Goal: Task Accomplishment & Management: Manage account settings

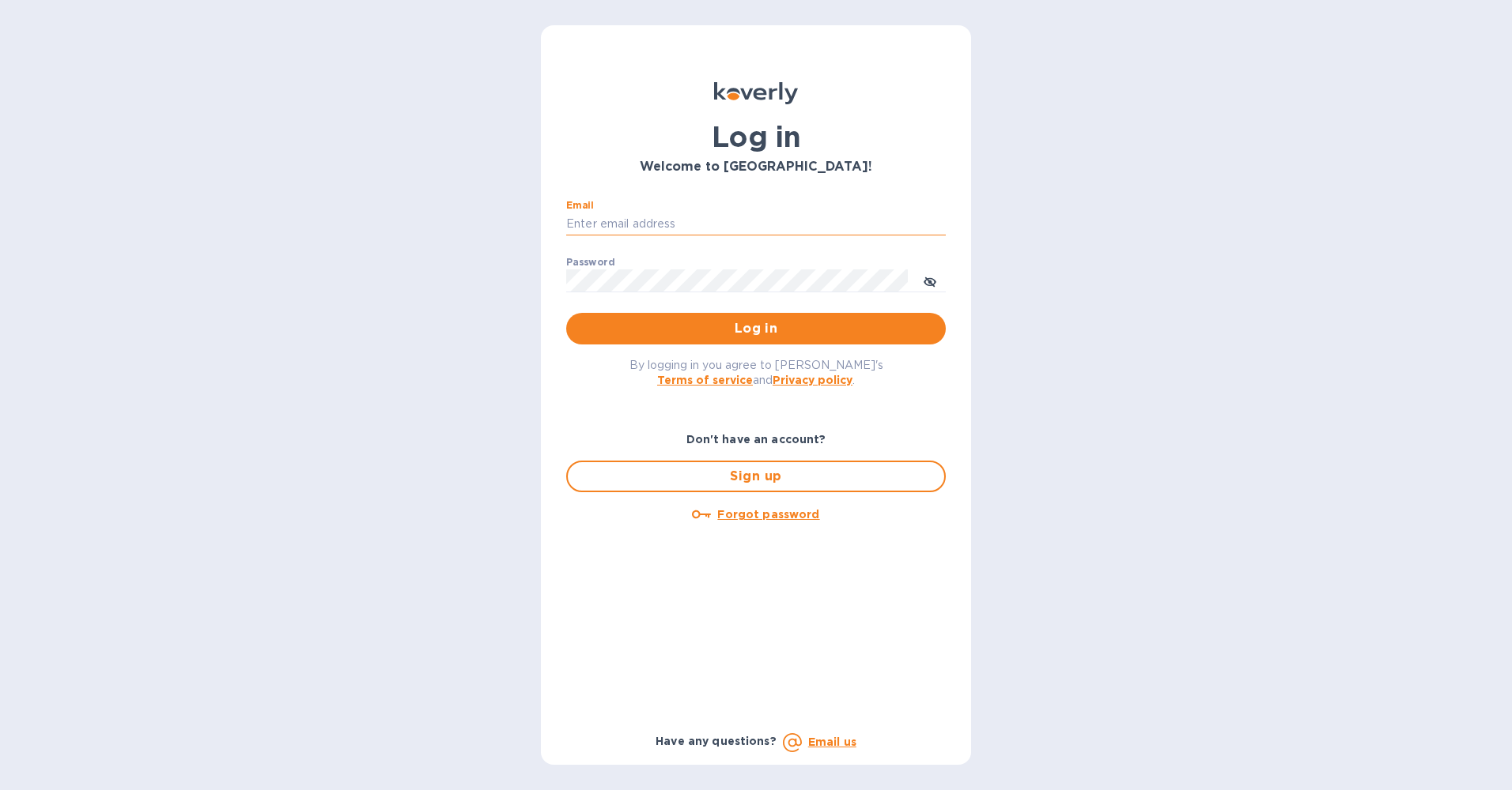
click at [635, 231] on input "Email" at bounding box center [756, 224] width 379 height 23
type input "john@continentwinesinc.com"
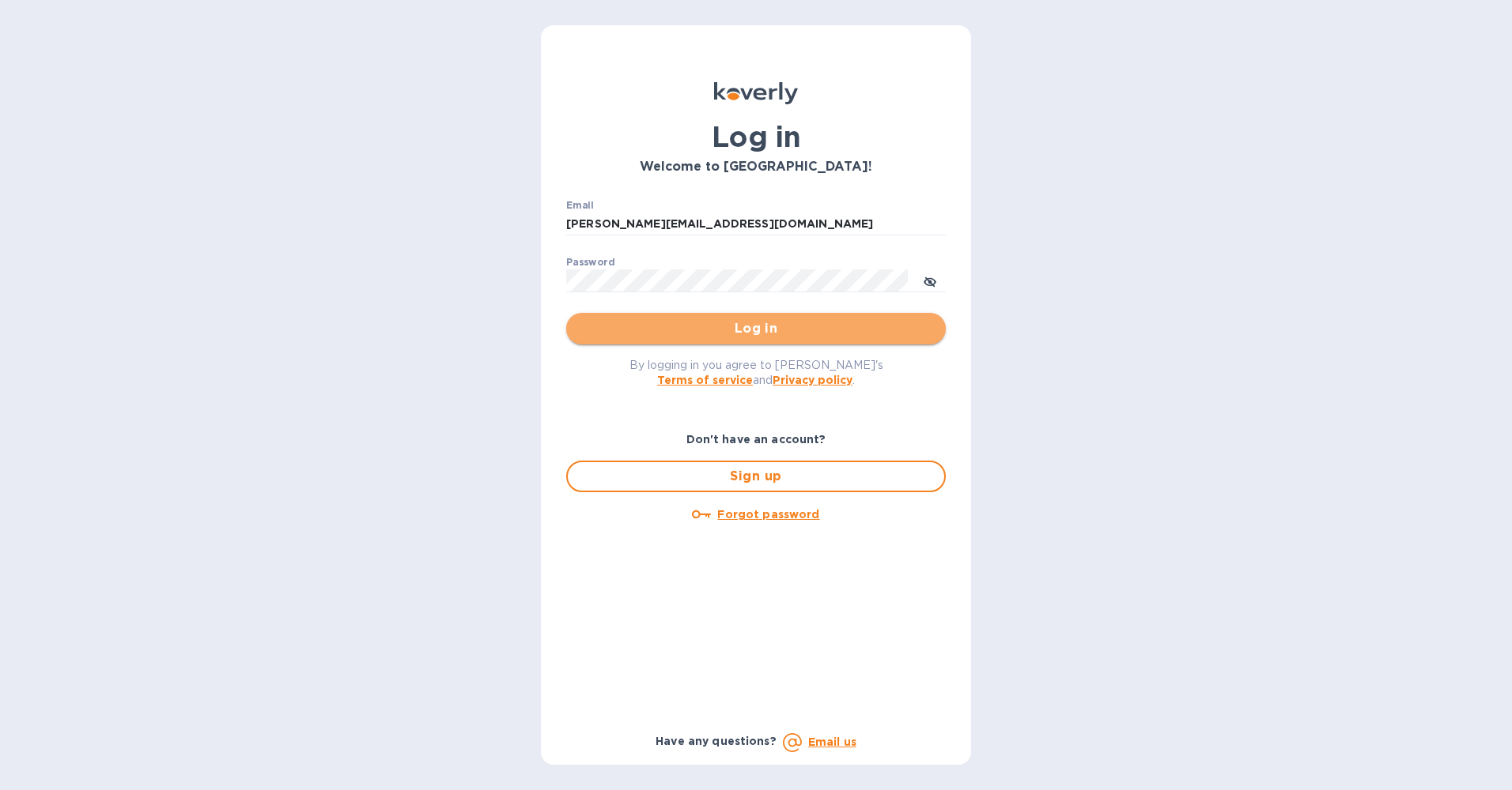
click at [745, 330] on span "Log in" at bounding box center [756, 329] width 354 height 19
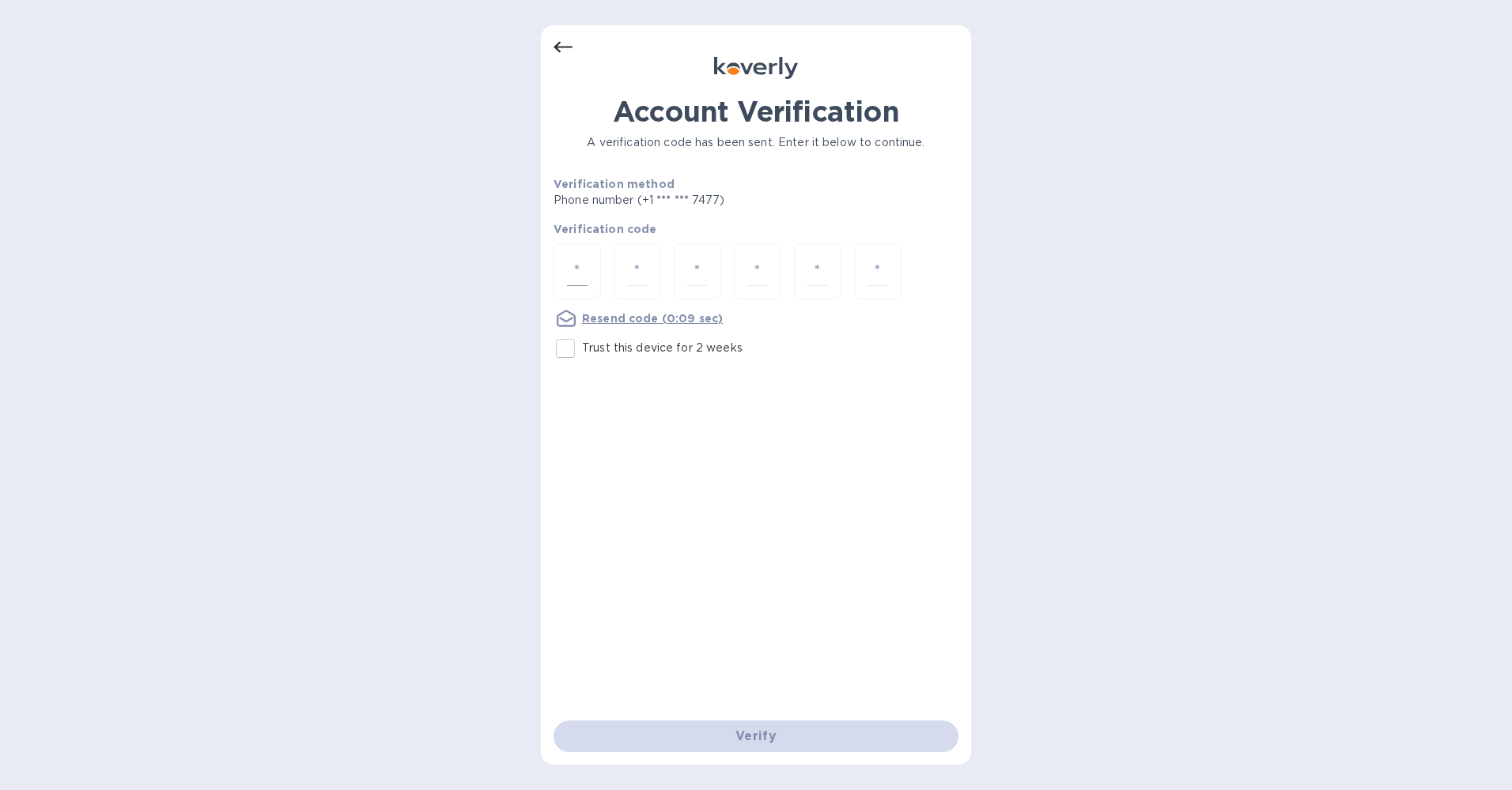
click at [563, 266] on div at bounding box center [577, 271] width 48 height 56
type input "6"
type input "2"
type input "8"
type input "9"
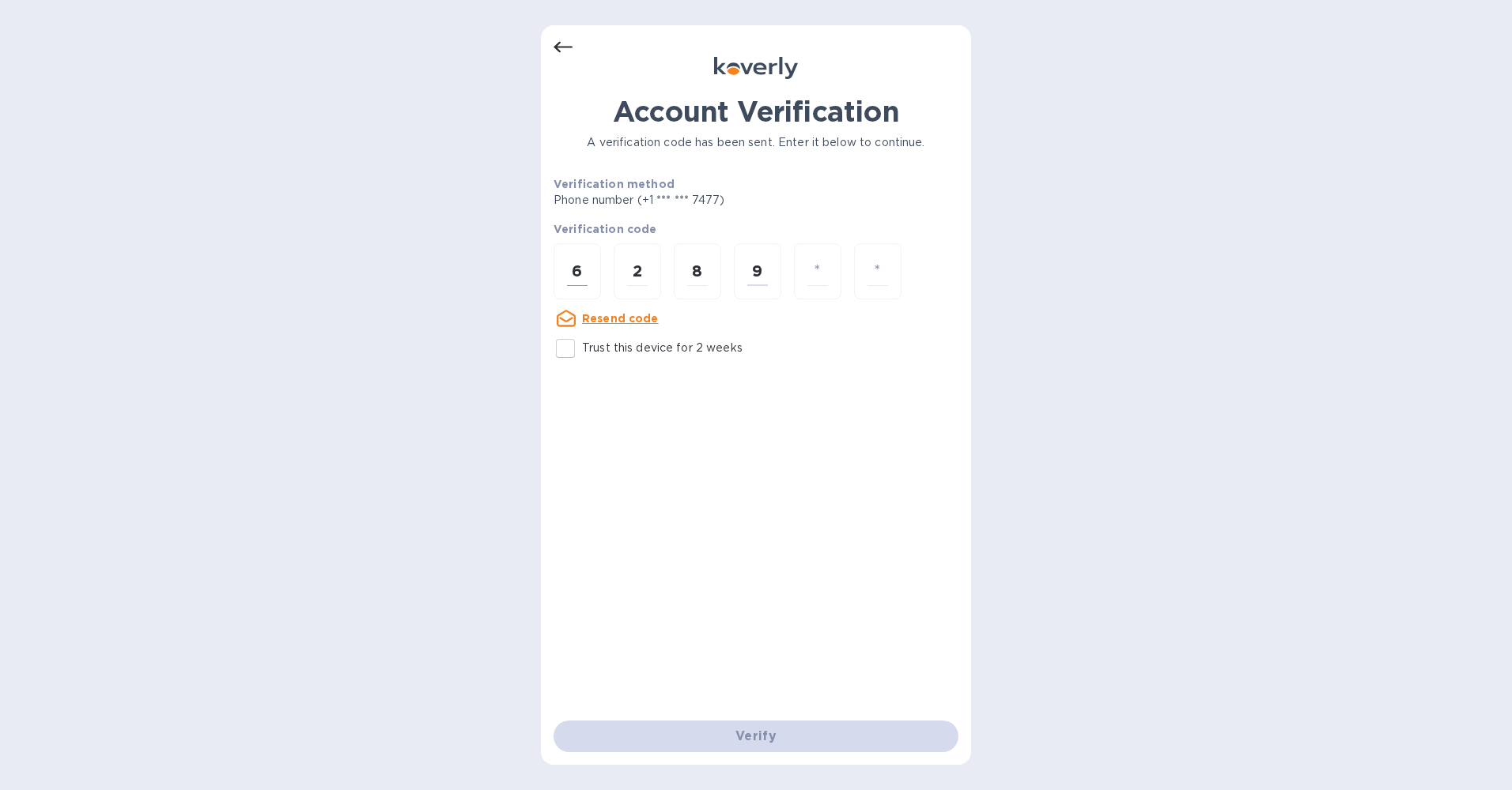
type input "9"
type input "5"
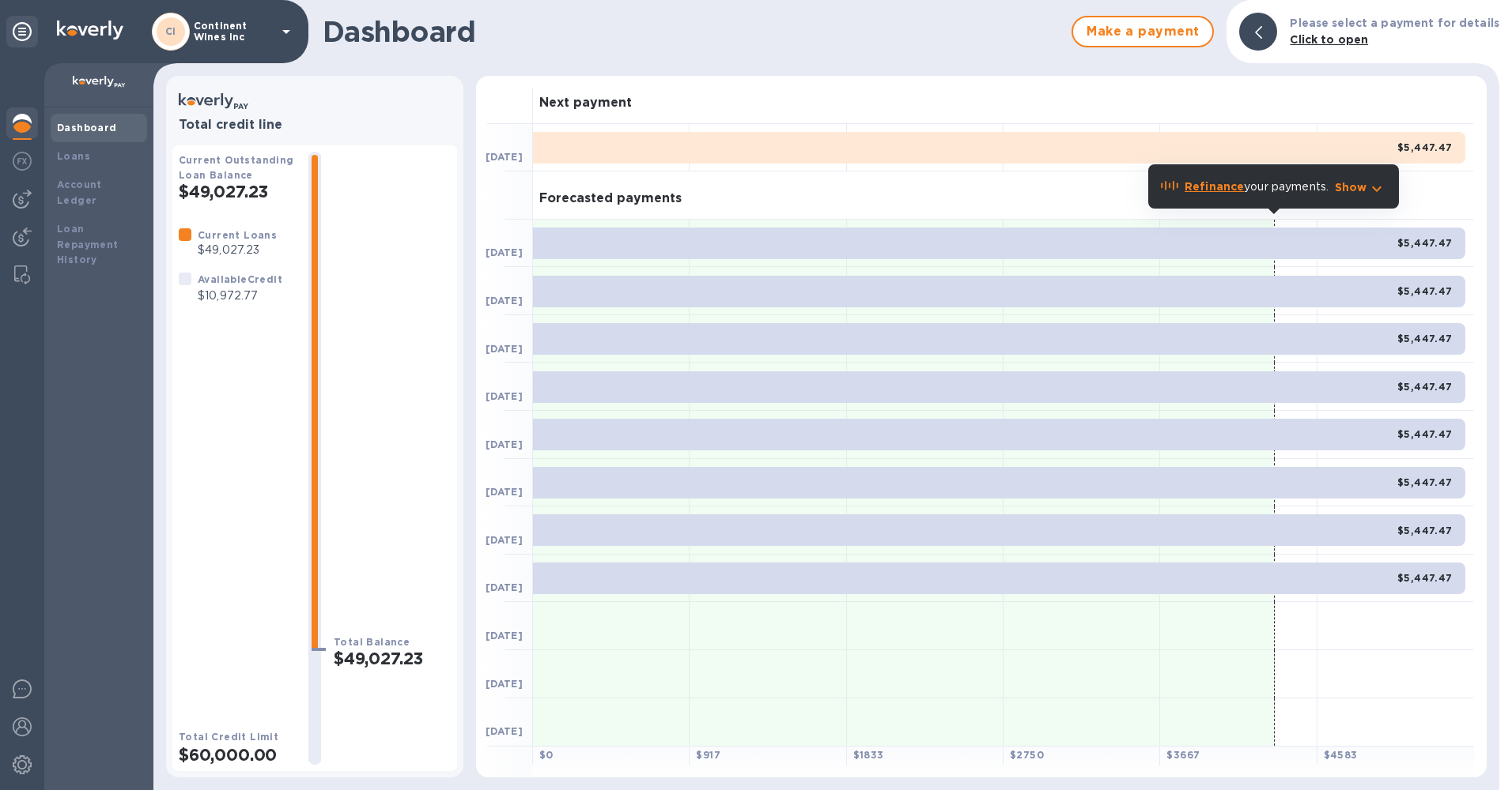
click at [208, 26] on p "Continent Wines Inc" at bounding box center [233, 31] width 79 height 22
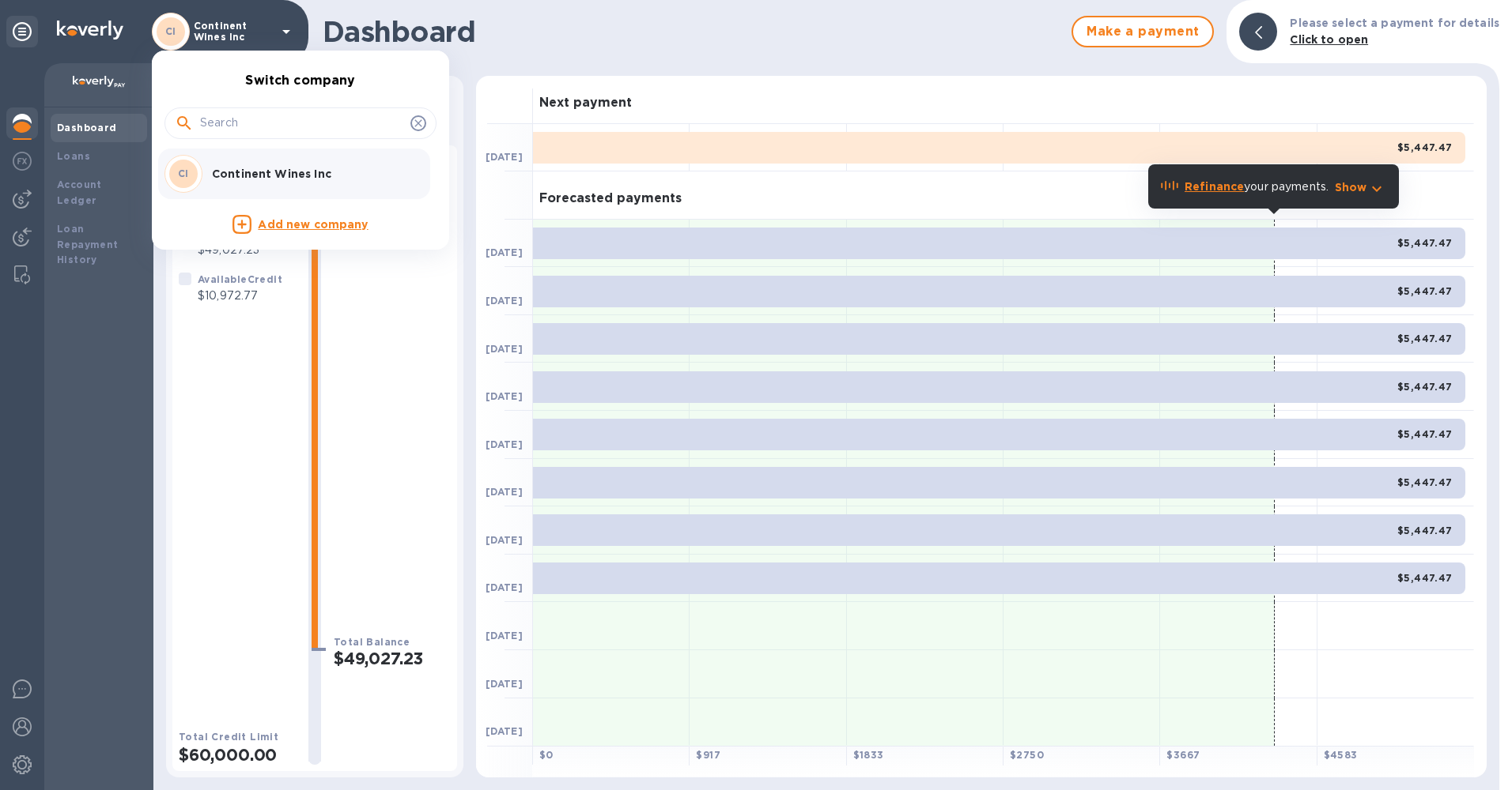
click at [8, 738] on div at bounding box center [756, 395] width 1512 height 790
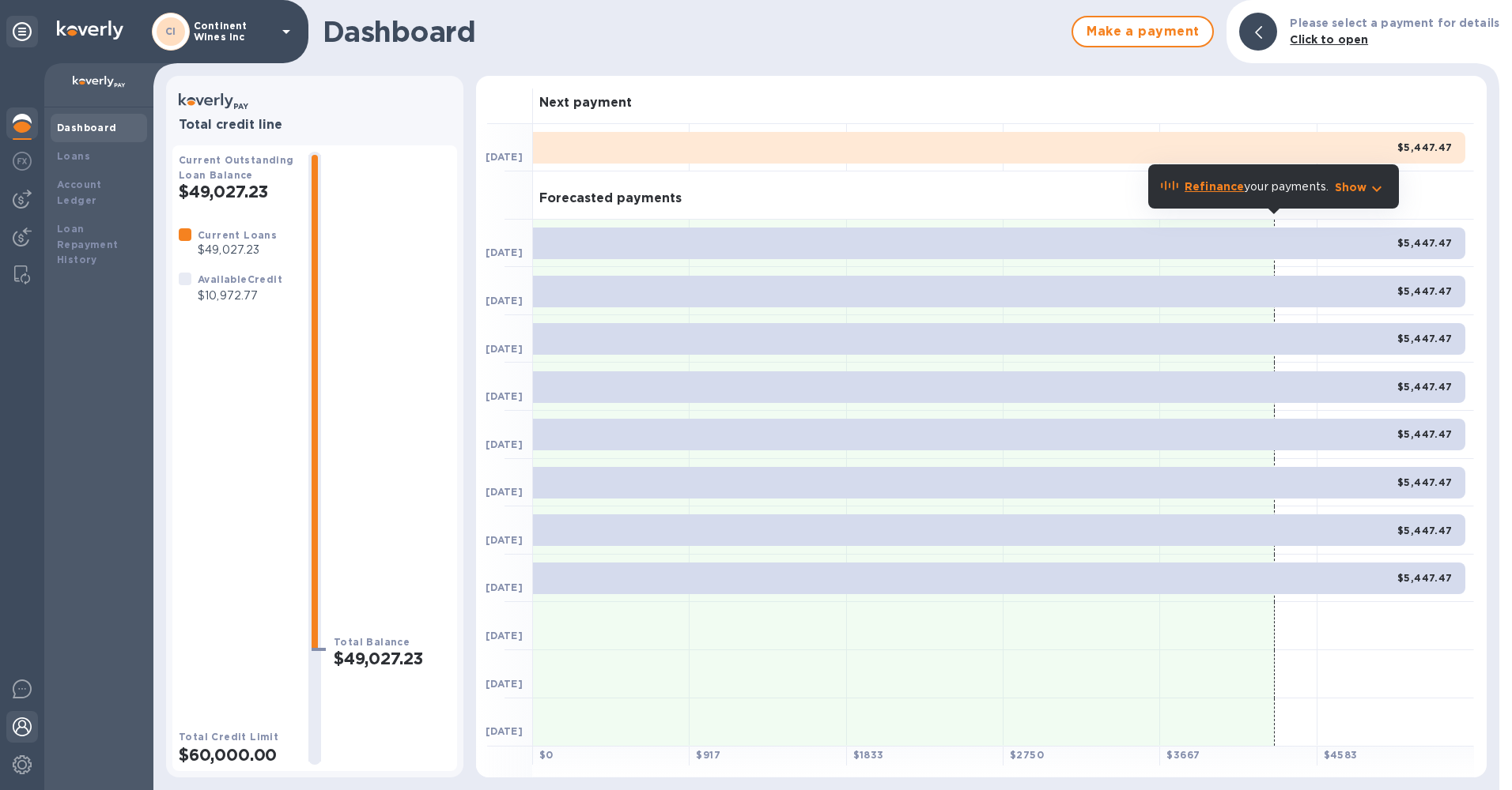
click at [22, 727] on img at bounding box center [22, 726] width 19 height 19
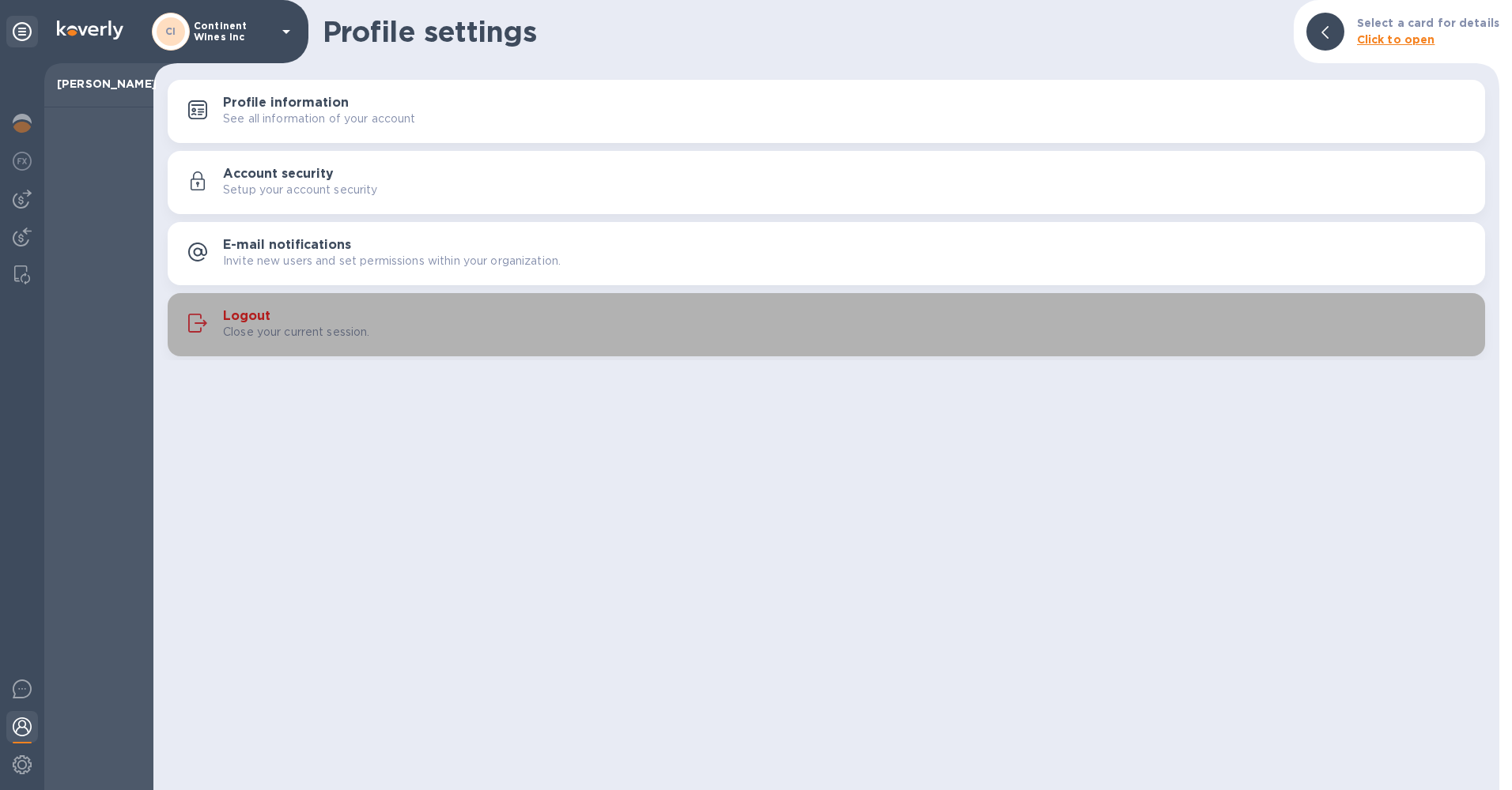
click at [245, 313] on h3 "Logout" at bounding box center [246, 316] width 48 height 15
